Goal: Communication & Community: Answer question/provide support

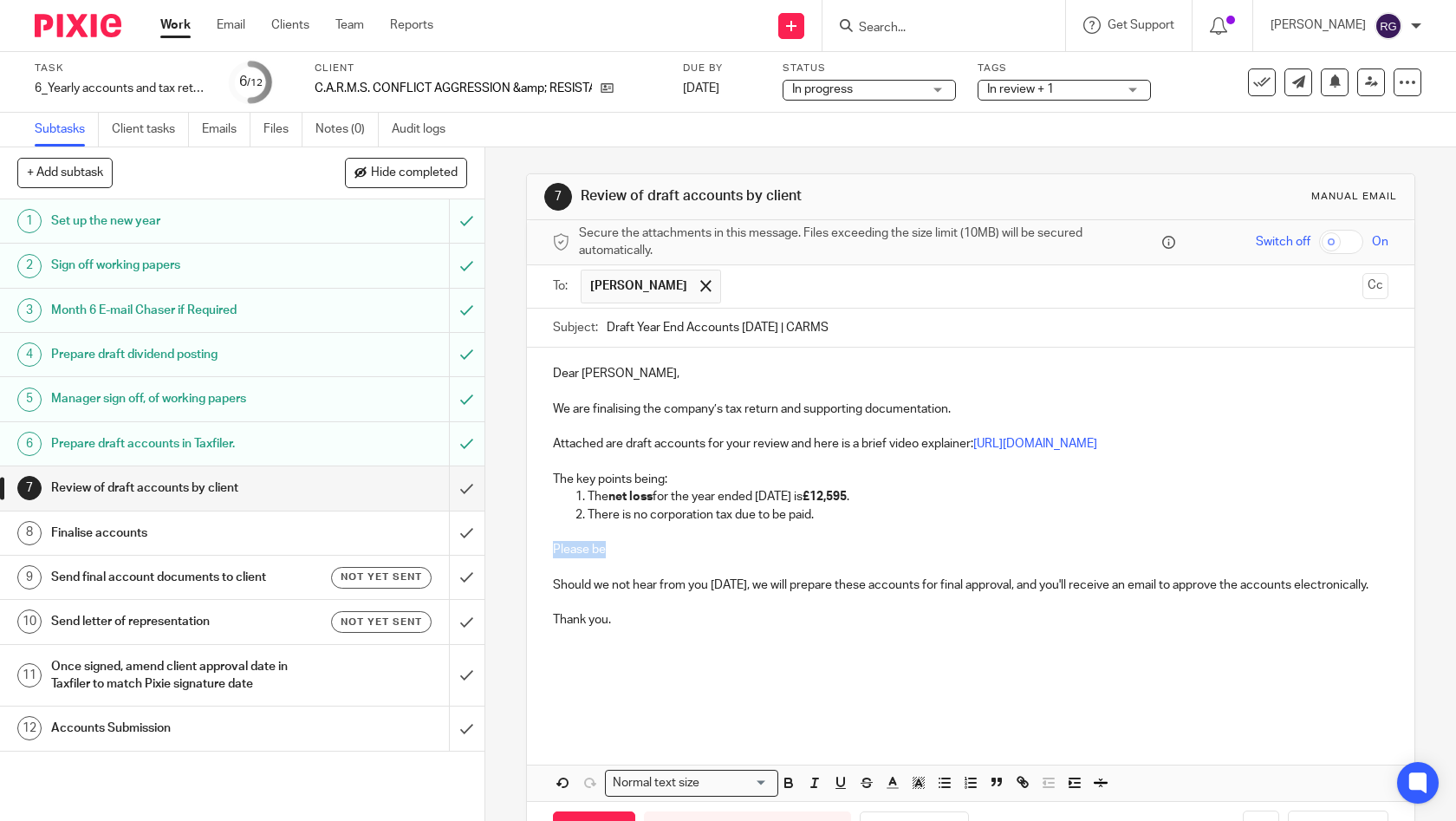
drag, startPoint x: 626, startPoint y: 551, endPoint x: 544, endPoint y: 548, distance: 82.1
click at [544, 548] on div "Dear [PERSON_NAME], We are finalising the company’s tax return and supporting d…" at bounding box center [970, 538] width 888 height 381
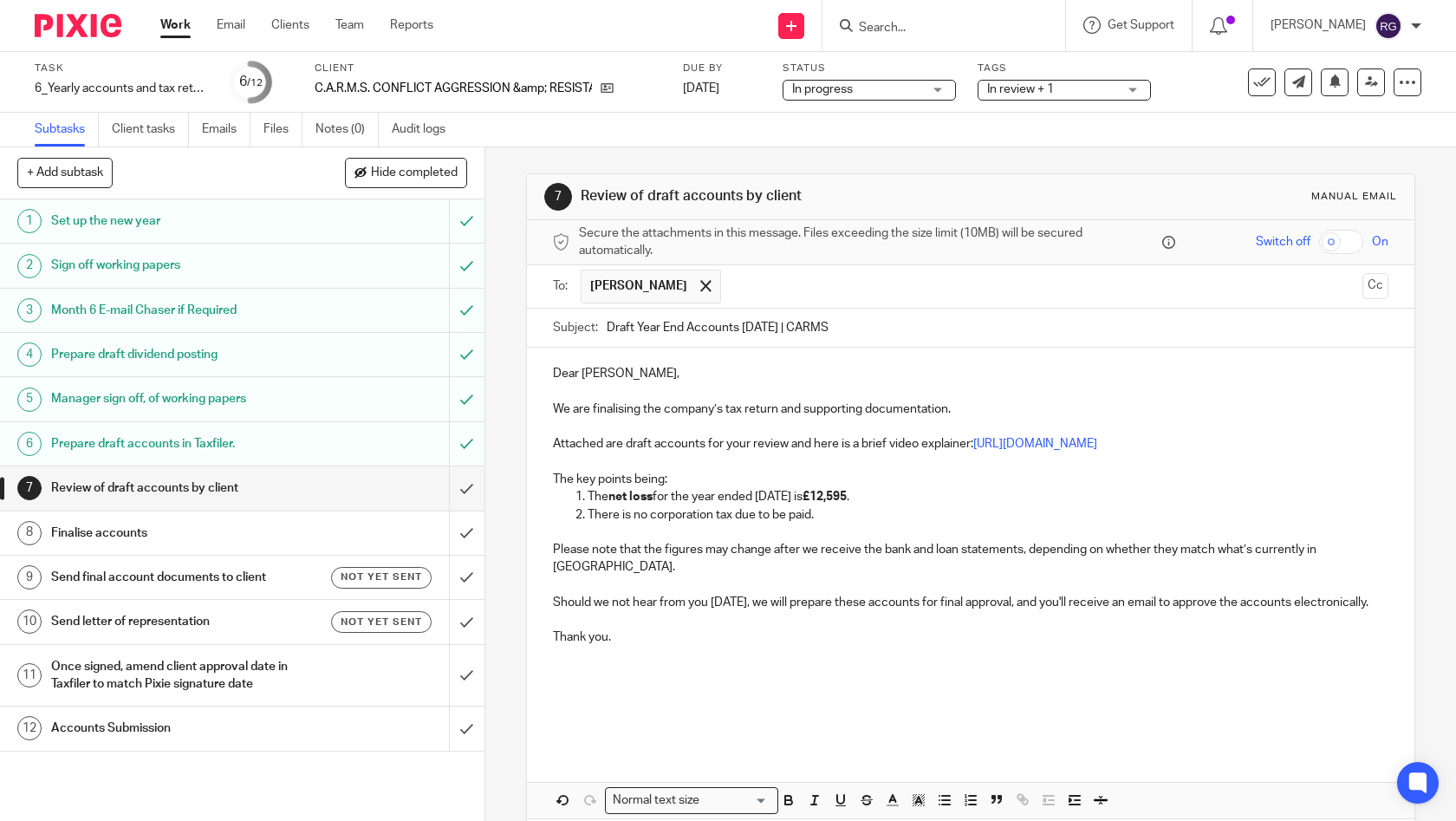
click at [627, 637] on p "Thank you." at bounding box center [971, 637] width 836 height 17
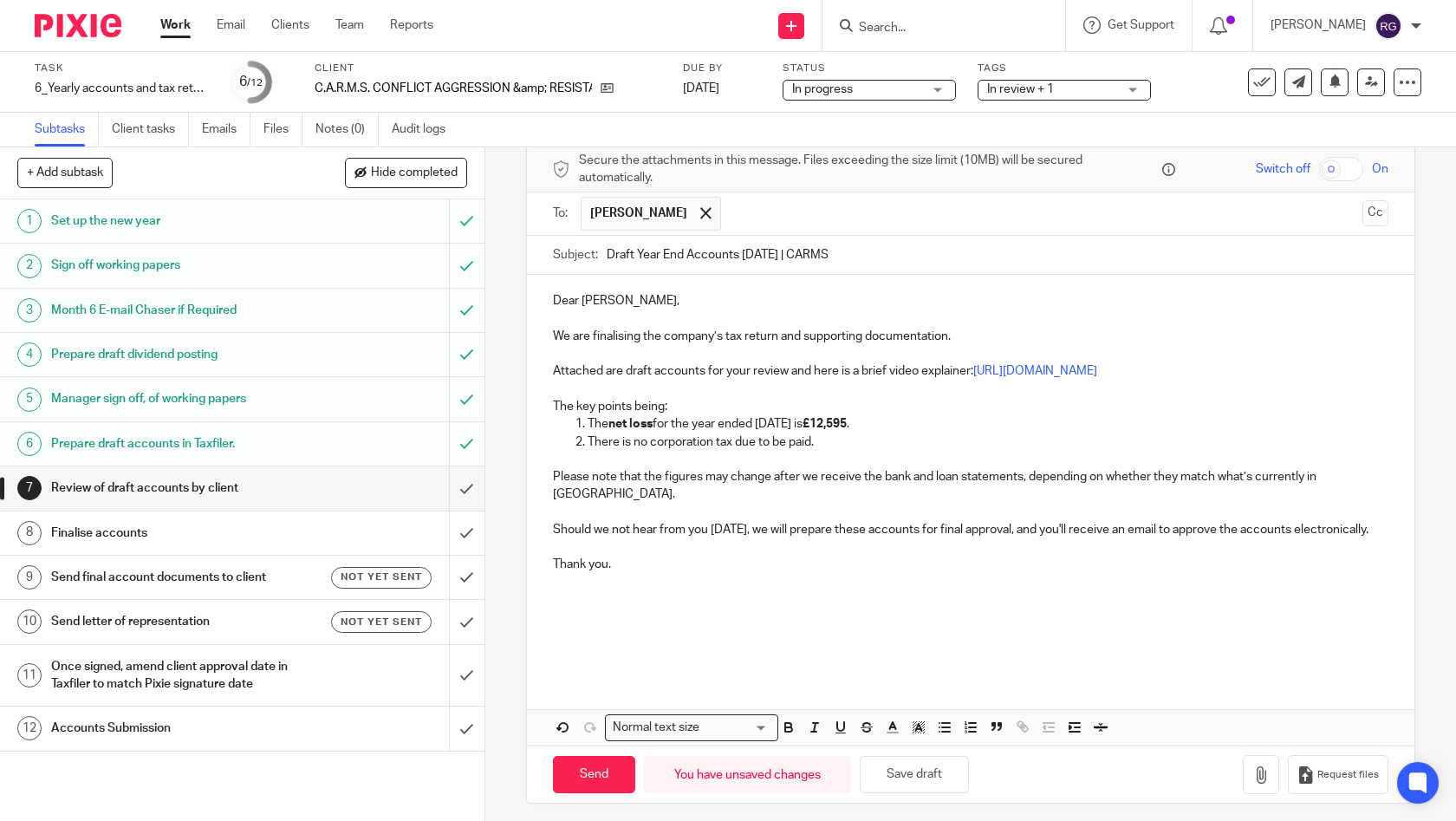
scroll to position [76, 0]
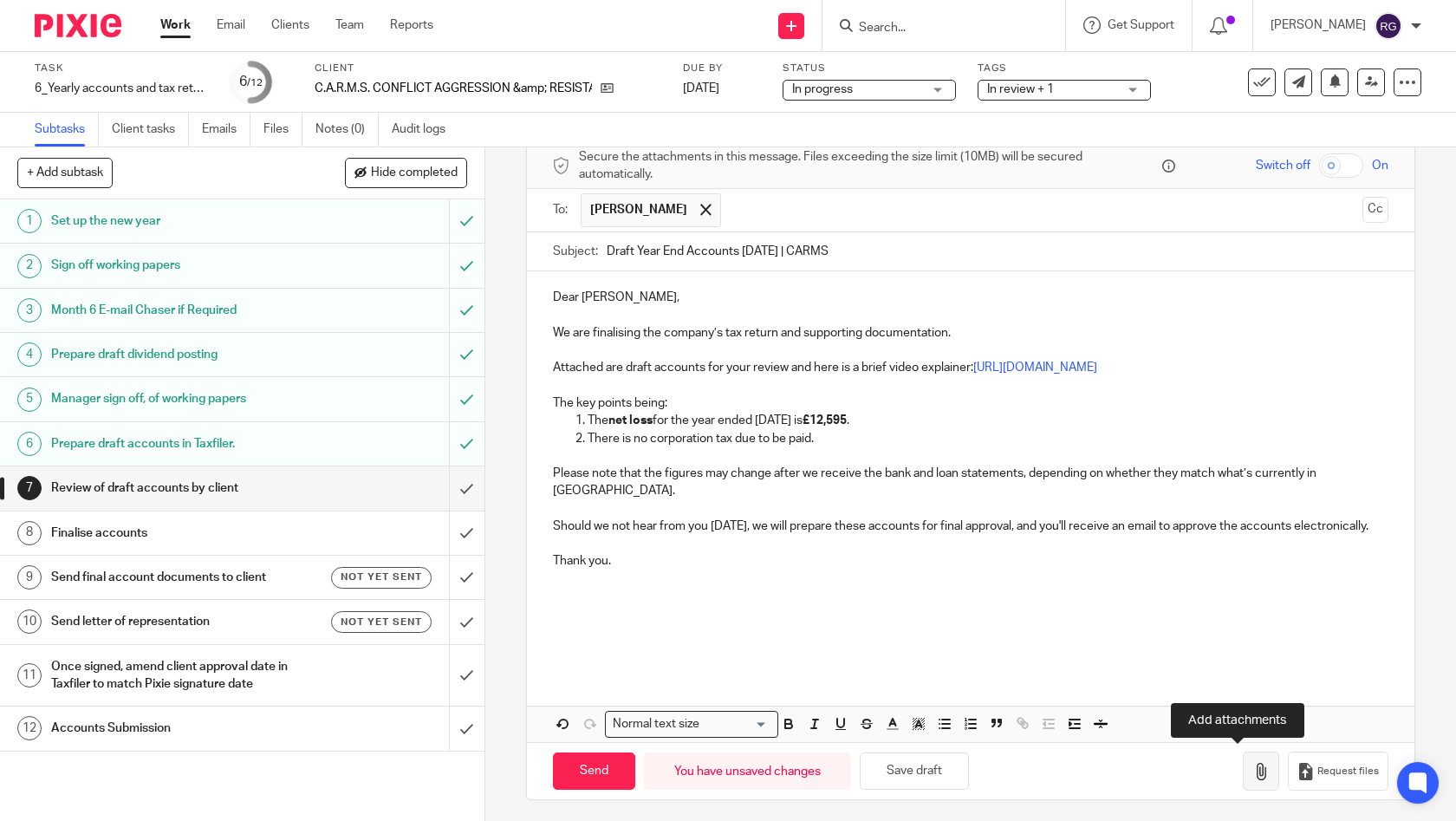
click at [1252, 773] on icon "button" at bounding box center [1261, 771] width 17 height 17
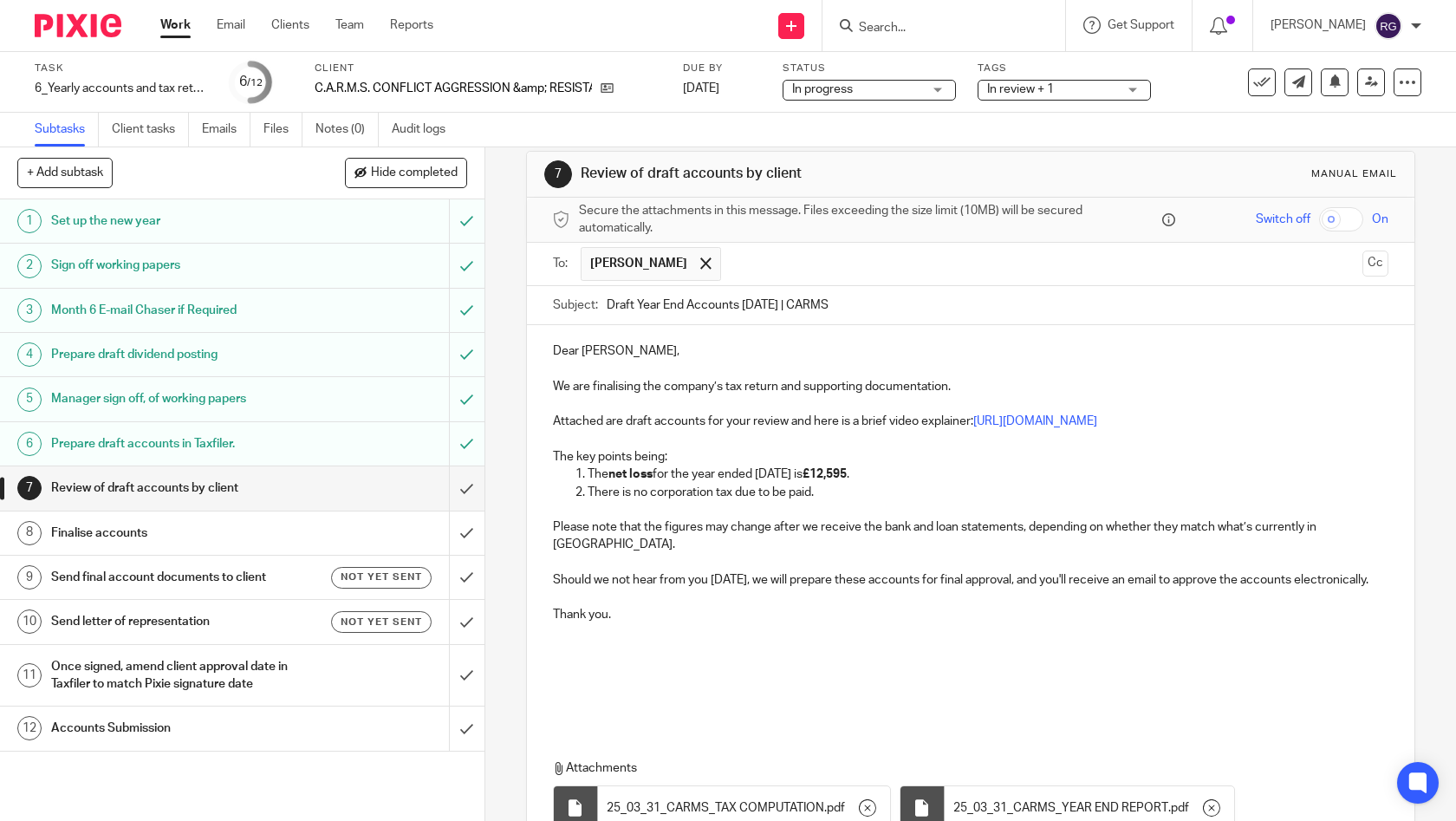
scroll to position [173, 0]
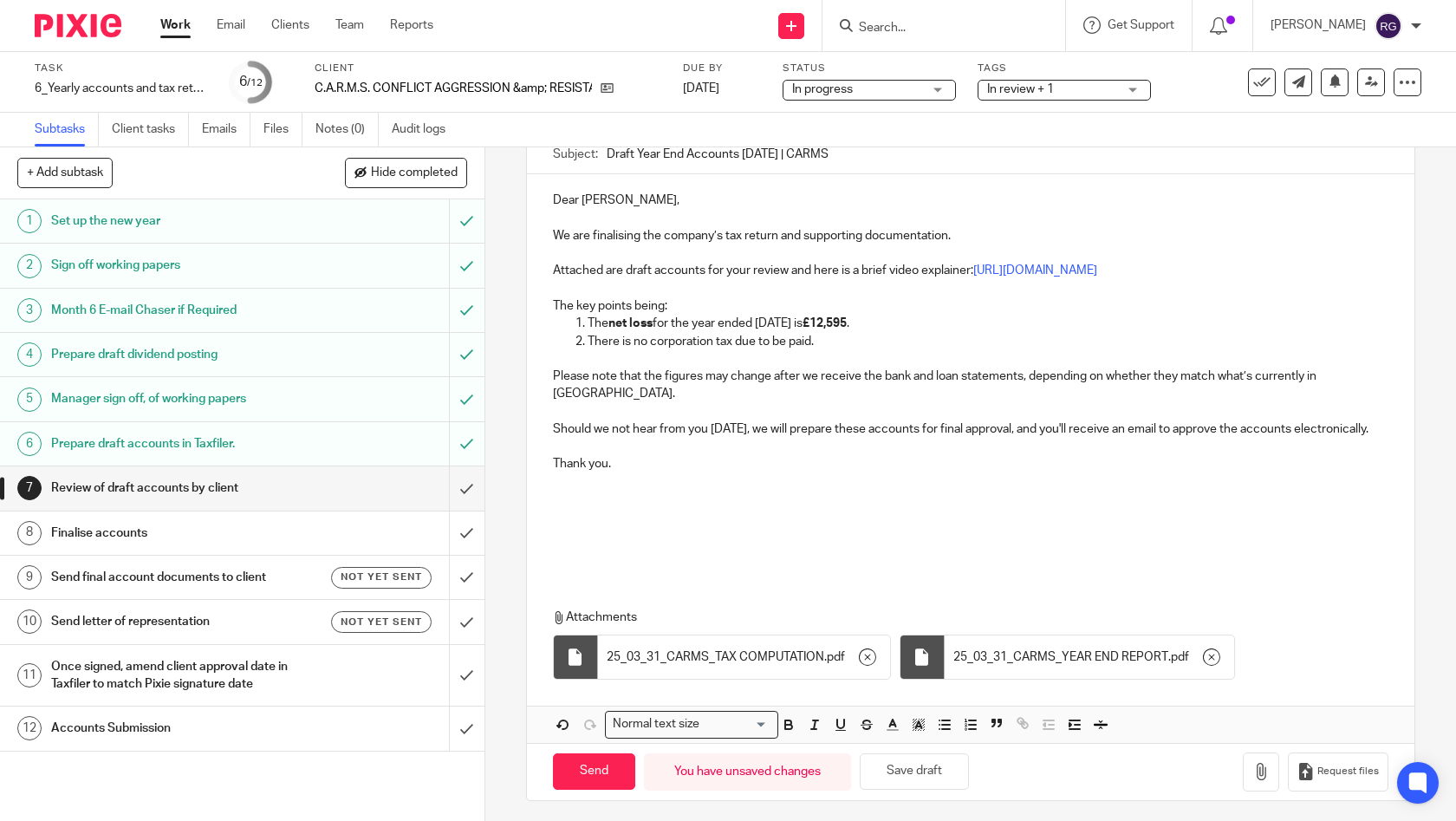
click at [601, 560] on div "Dear [PERSON_NAME], We are finalising the company’s tax return and supporting d…" at bounding box center [970, 373] width 888 height 399
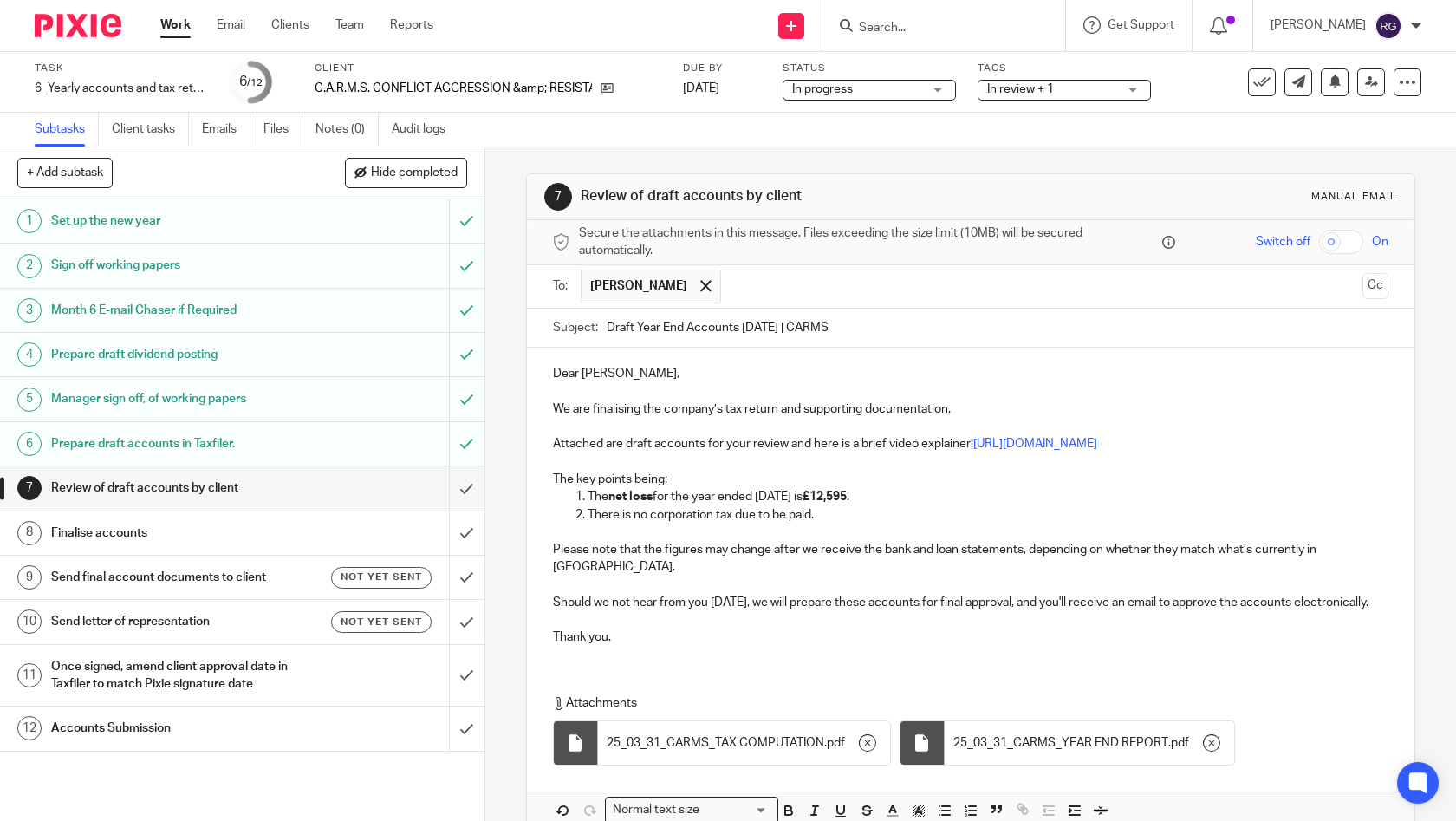
scroll to position [87, 0]
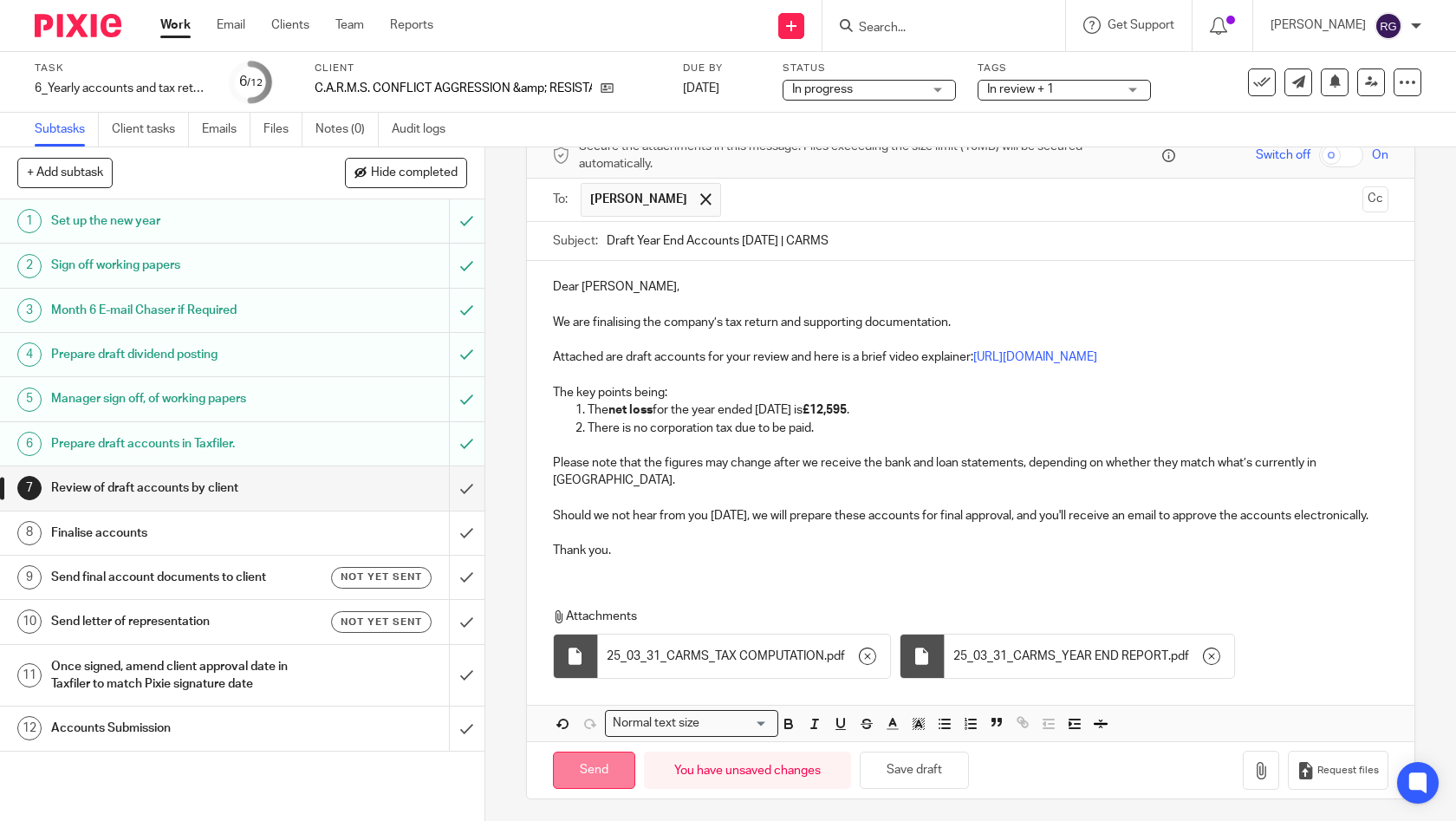
click at [603, 765] on input "Send" at bounding box center [594, 770] width 82 height 37
type input "Sent"
click at [1079, 91] on span "In review + 1" at bounding box center [1051, 90] width 130 height 18
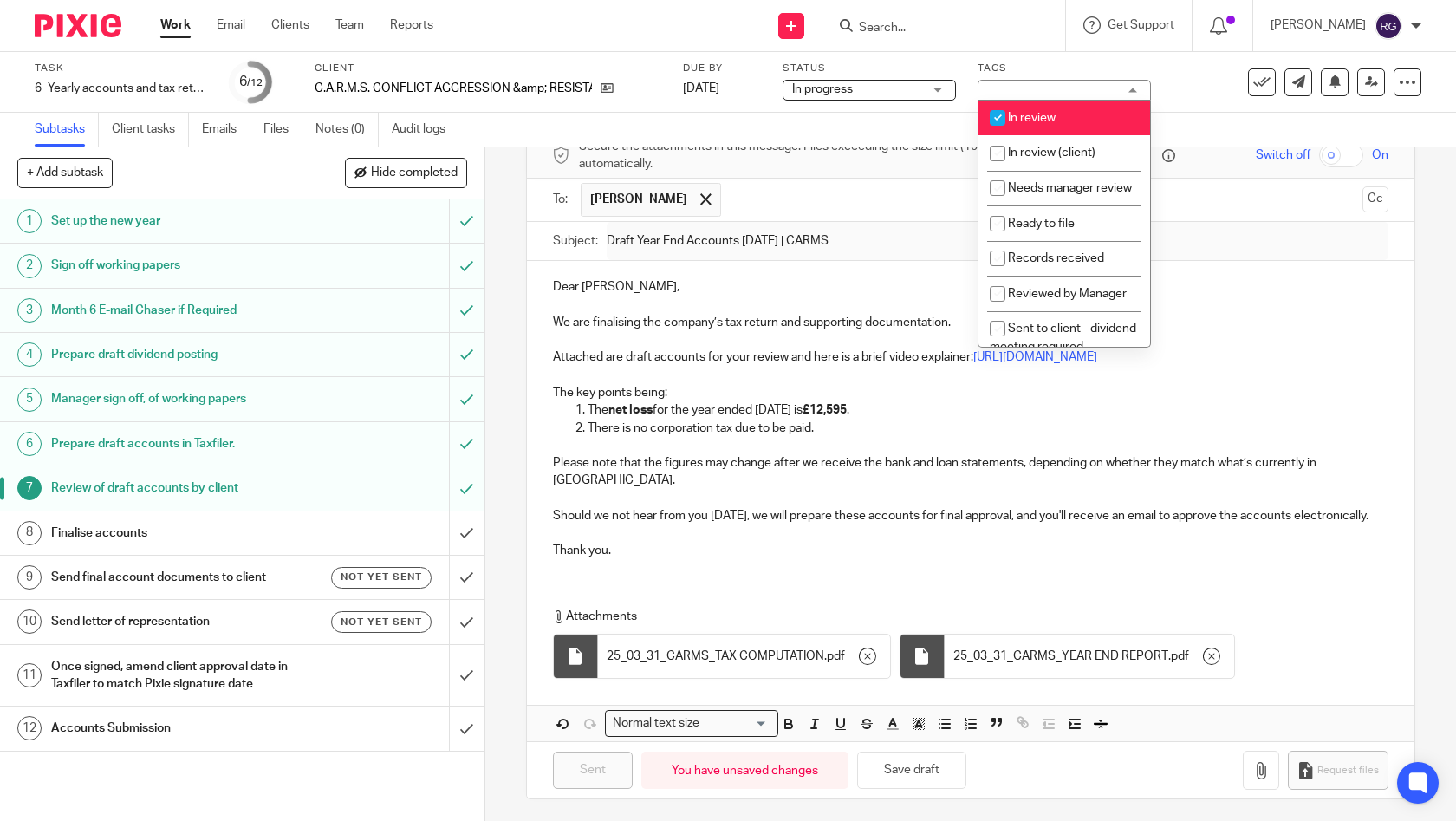
click at [1073, 114] on li "In review" at bounding box center [1064, 118] width 171 height 35
checkbox input "false"
click at [1075, 150] on span "In review (client)" at bounding box center [1051, 152] width 88 height 12
checkbox input "true"
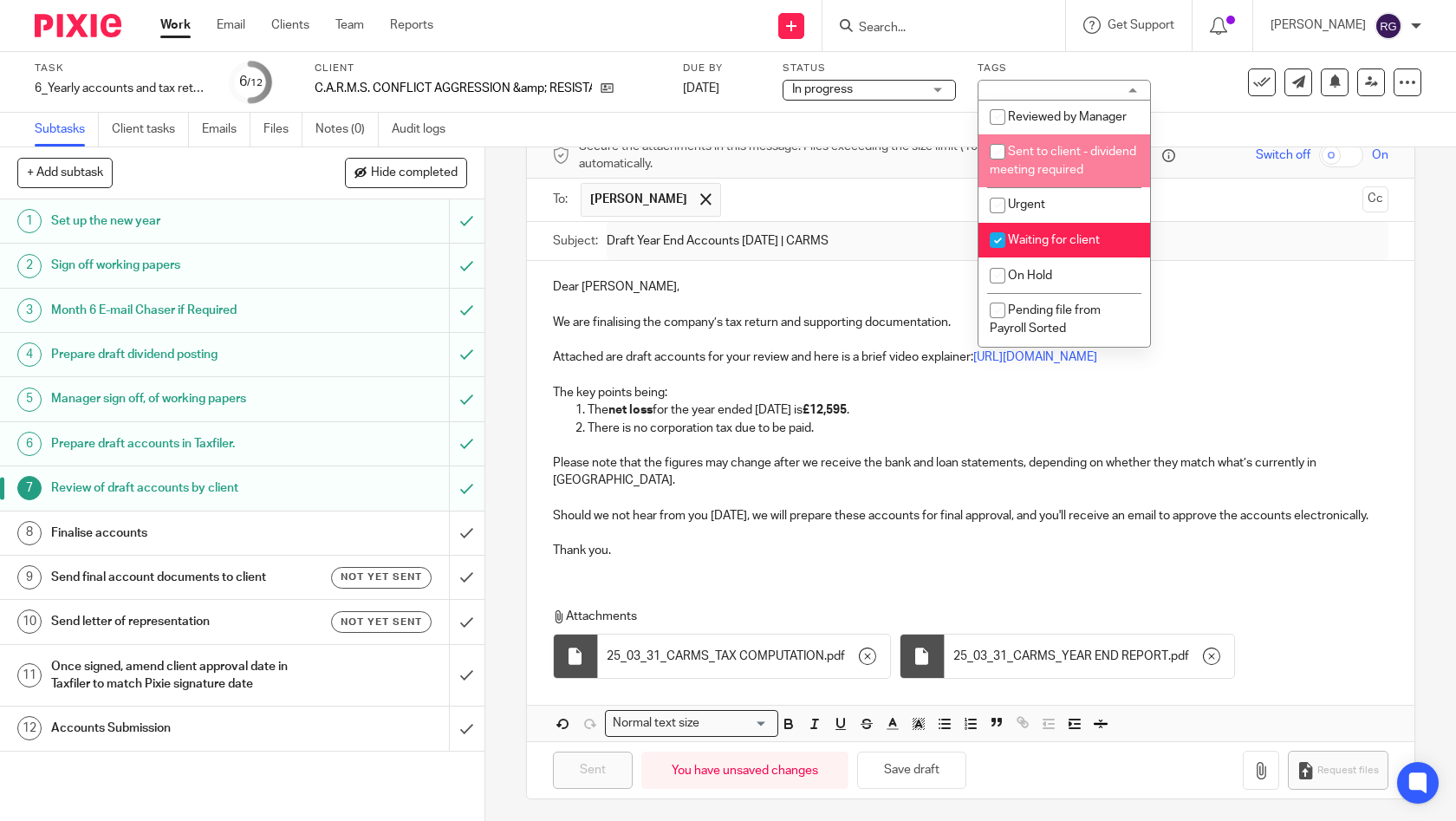
scroll to position [242, 0]
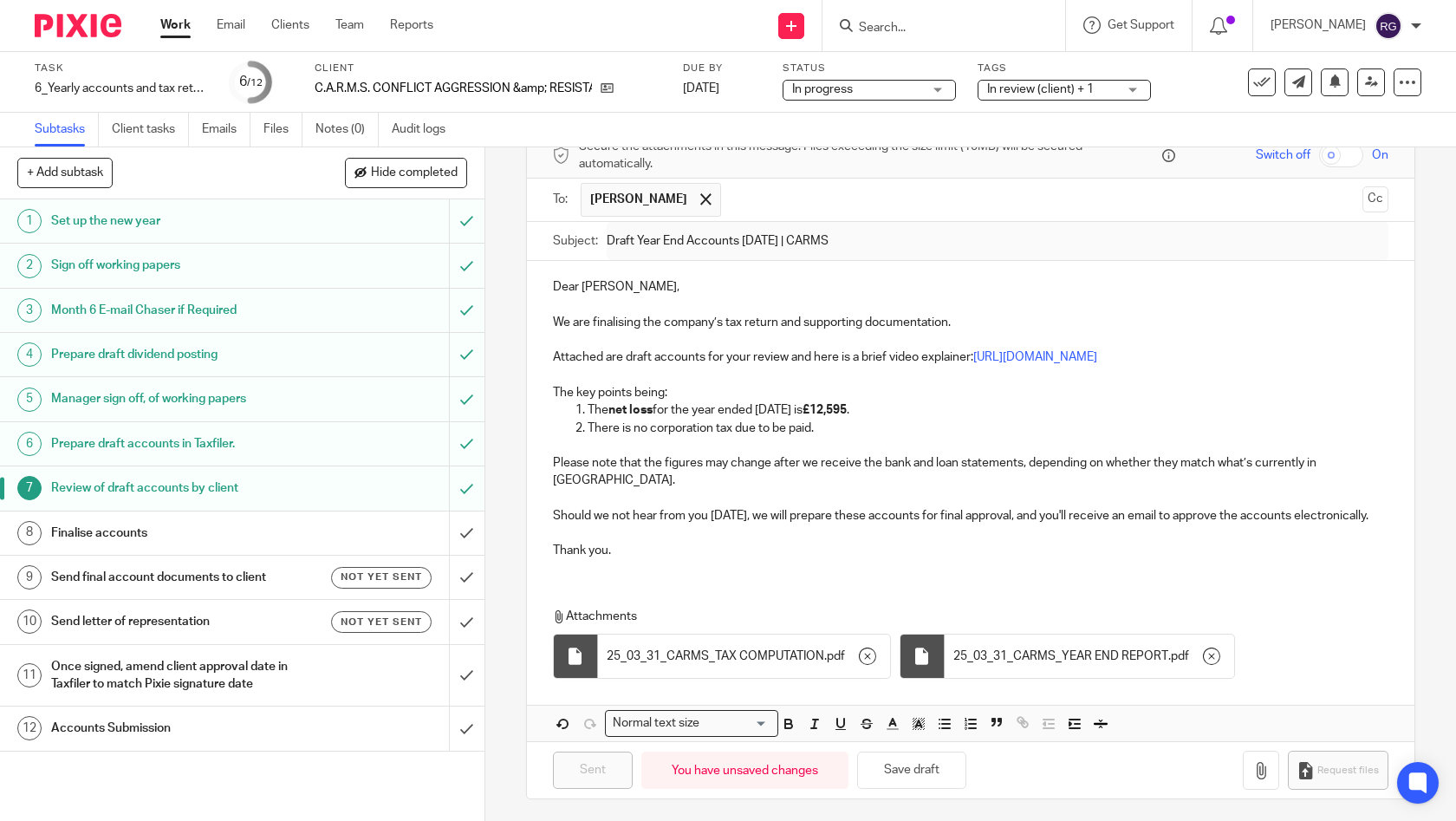
click at [1184, 129] on div "Subtasks Client tasks Emails Files Notes (0) Audit logs" at bounding box center [728, 130] width 1456 height 34
click at [605, 84] on icon at bounding box center [608, 89] width 13 height 13
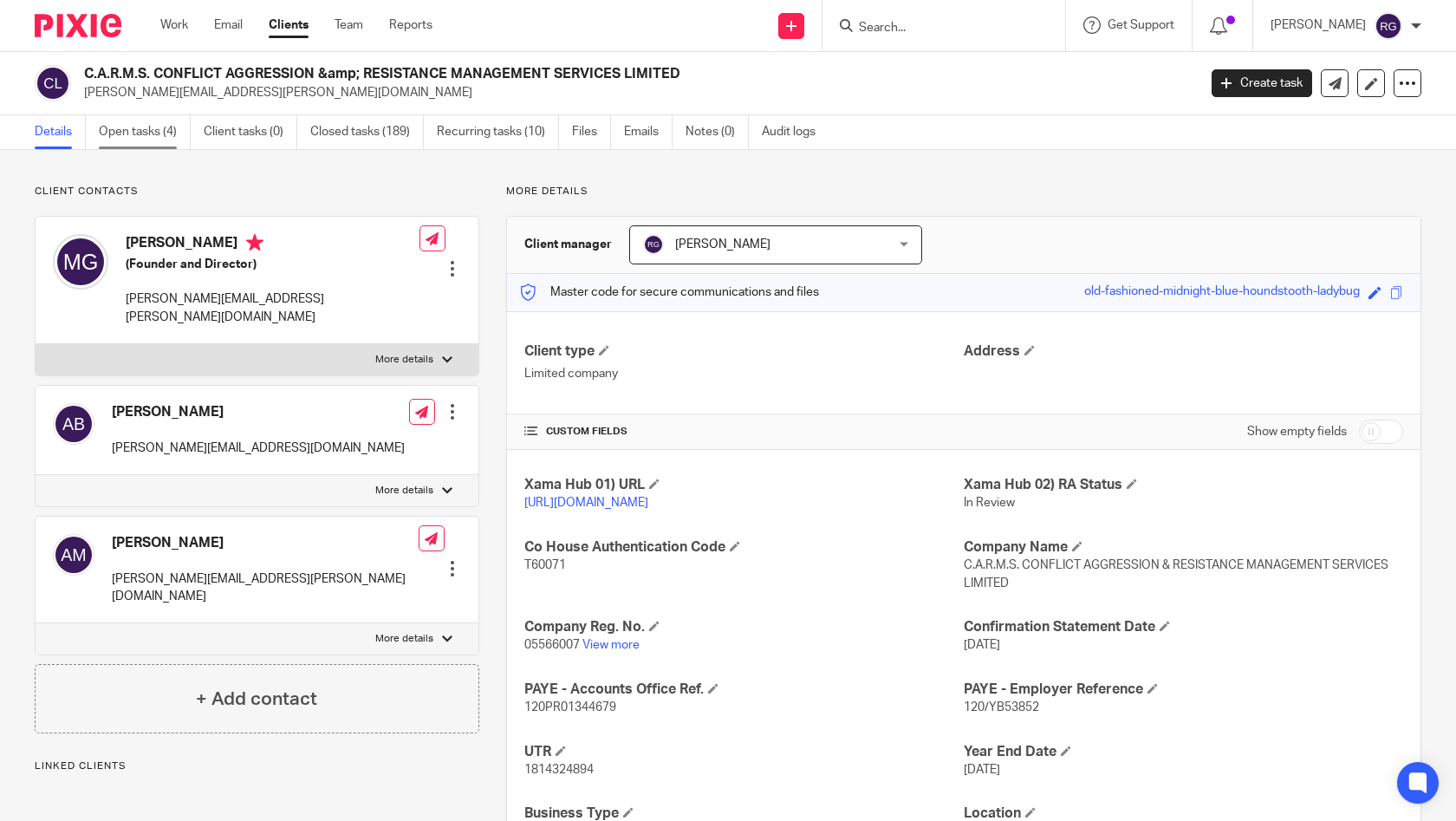
click at [146, 138] on link "Open tasks (4)" at bounding box center [145, 131] width 91 height 33
